Goal: Task Accomplishment & Management: Understand process/instructions

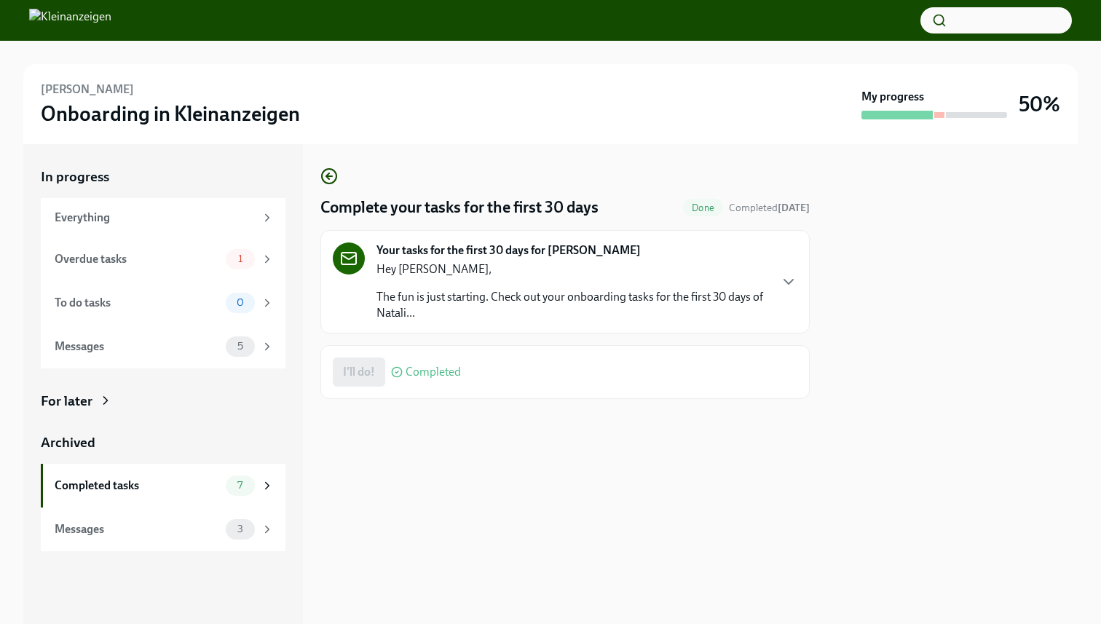
click at [690, 299] on p "The fun is just starting. Check out your onboarding tasks for the first 30 days…" at bounding box center [573, 305] width 392 height 32
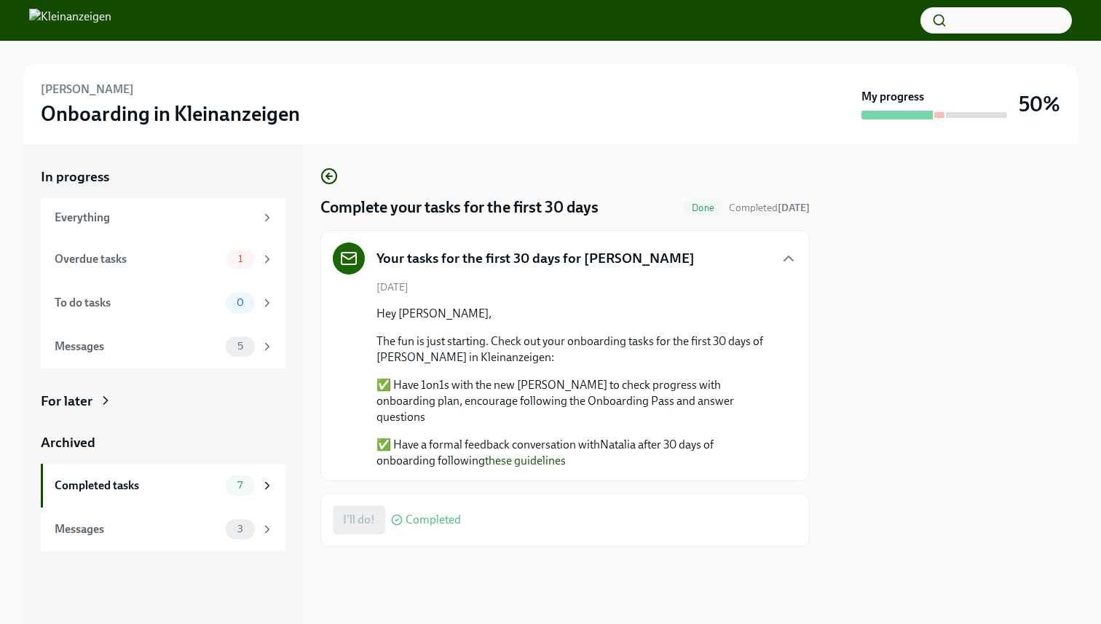
click at [889, 102] on strong "My progress" at bounding box center [893, 97] width 63 height 16
click at [420, 267] on h5 "Your tasks for the first 30 days for Natalia Goncharova" at bounding box center [536, 258] width 318 height 19
click at [712, 253] on div "Your tasks for the first 30 days for Natalia Goncharova" at bounding box center [565, 259] width 465 height 32
click at [508, 214] on h4 "Complete your tasks for the first 30 days" at bounding box center [459, 208] width 278 height 22
click at [328, 172] on icon "button" at bounding box center [328, 176] width 17 height 17
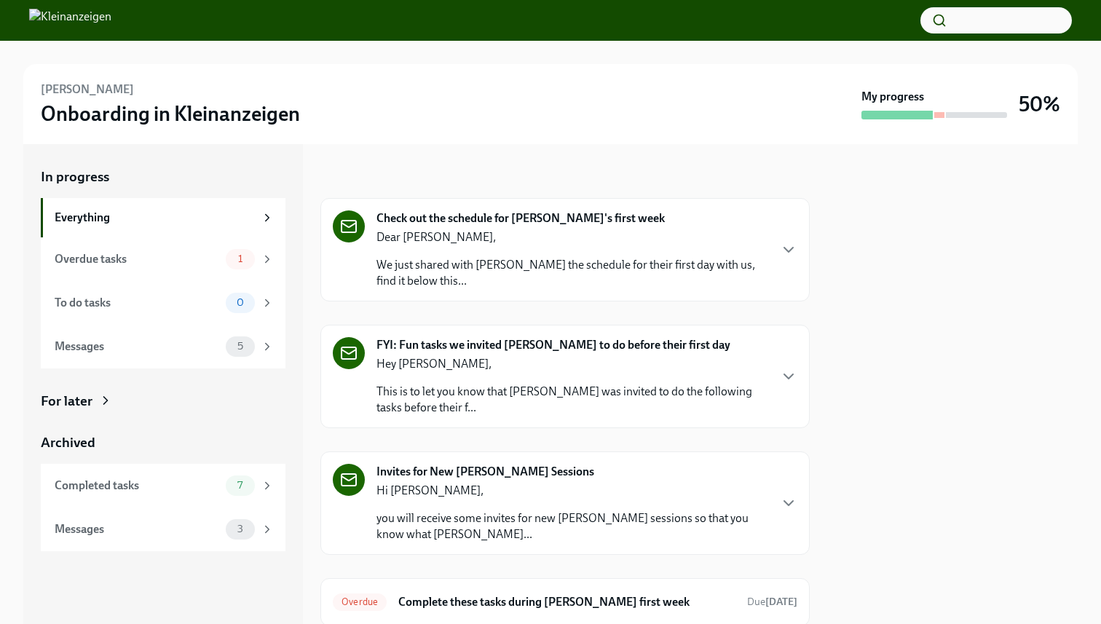
click at [527, 387] on p "This is to let you know that Natalia was invited to do the following tasks befo…" at bounding box center [573, 400] width 392 height 32
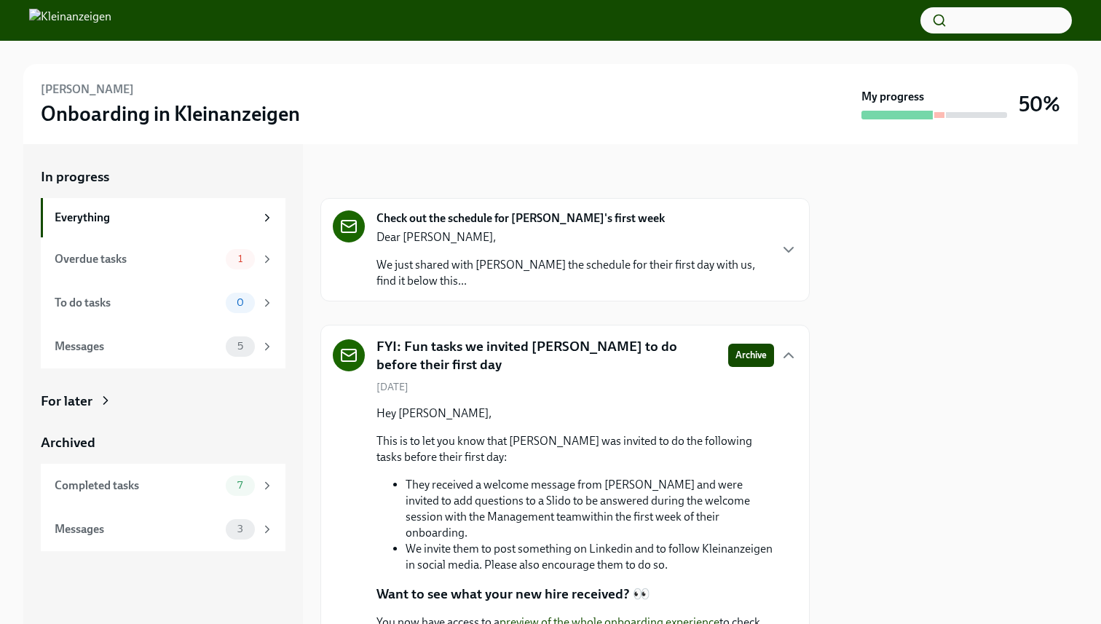
click at [111, 29] on img at bounding box center [70, 20] width 82 height 23
